Goal: Transaction & Acquisition: Purchase product/service

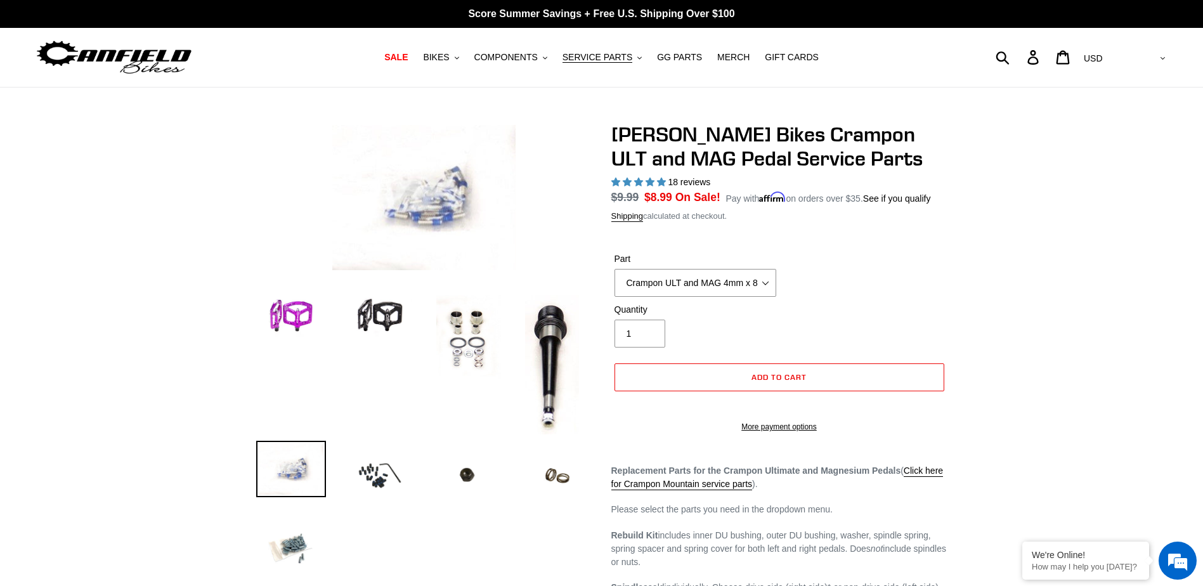
select select "Crampon ULT and MAG 4mm x 8mm Pin Kit - Silver (20)"
select select "highest-rating"
click at [449, 59] on span "BIKES" at bounding box center [436, 57] width 26 height 11
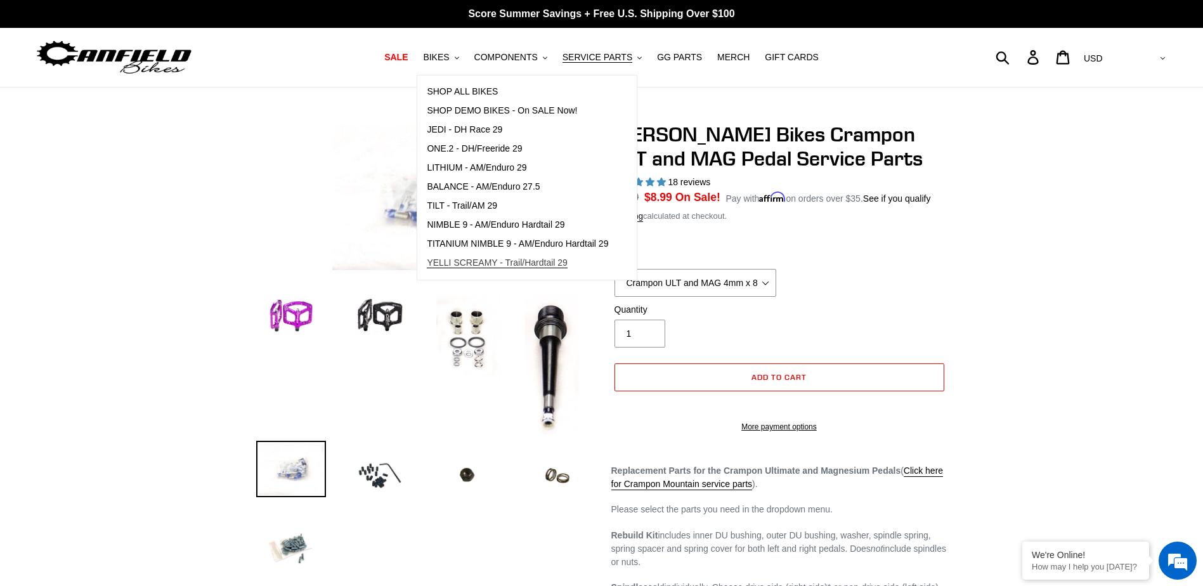
click at [500, 260] on span "YELLI SCREAMY - Trail/Hardtail 29" at bounding box center [497, 262] width 141 height 11
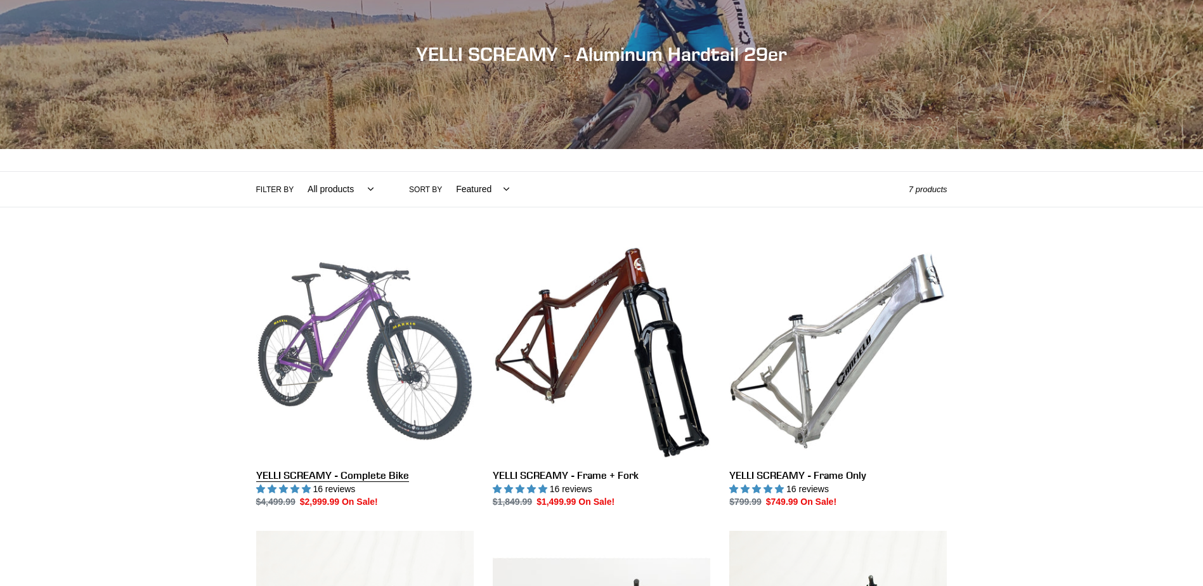
scroll to position [190, 0]
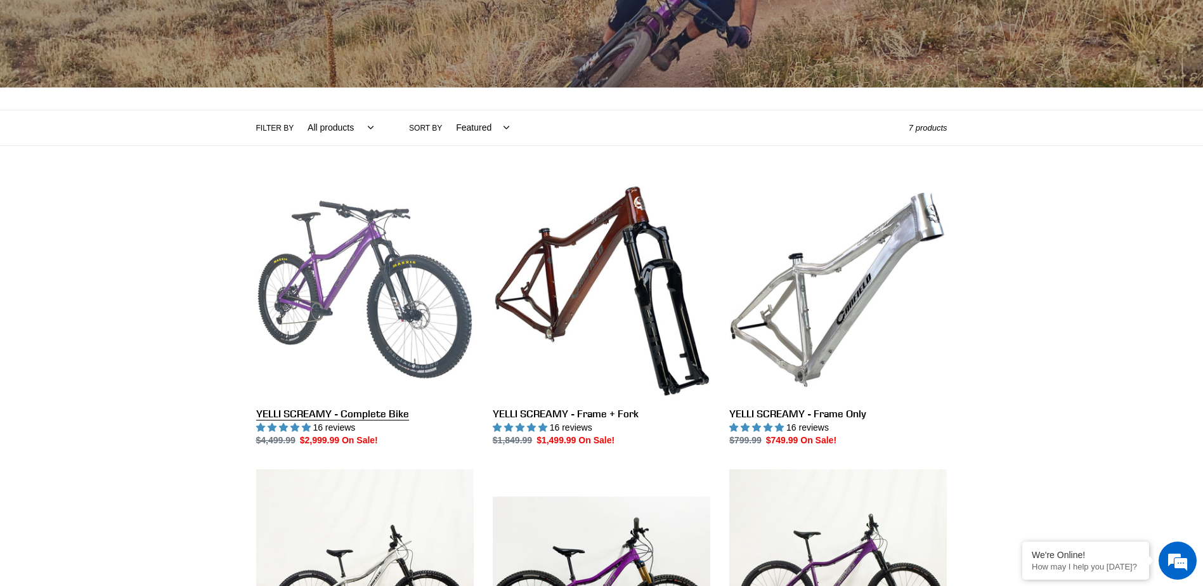
click at [406, 322] on link "YELLI SCREAMY - Complete Bike" at bounding box center [364, 314] width 217 height 267
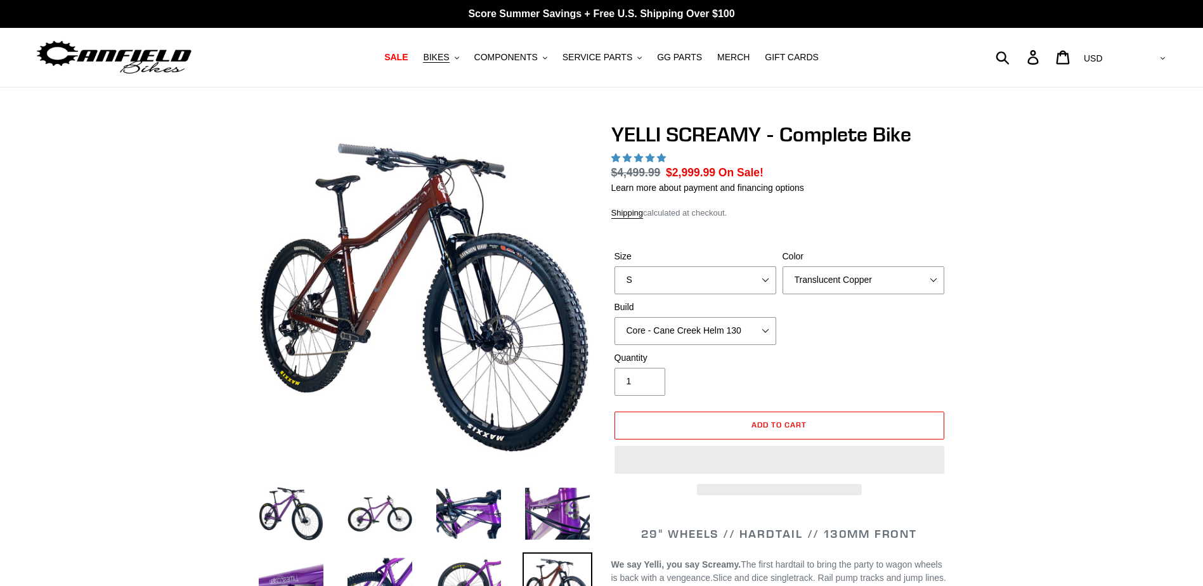
select select "highest-rating"
